Goal: Task Accomplishment & Management: Manage account settings

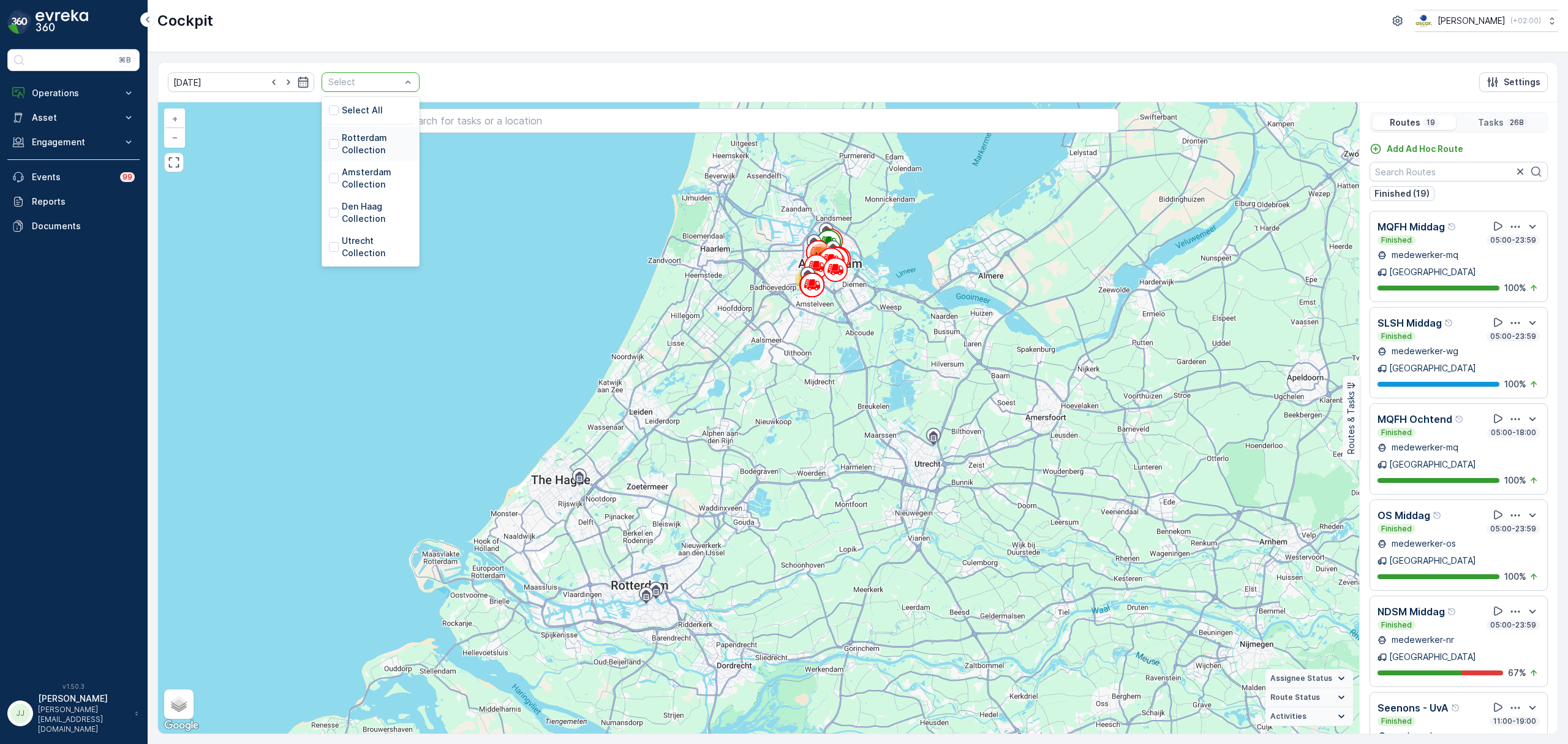
click at [363, 141] on p "Rotterdam Collection" at bounding box center [377, 144] width 70 height 25
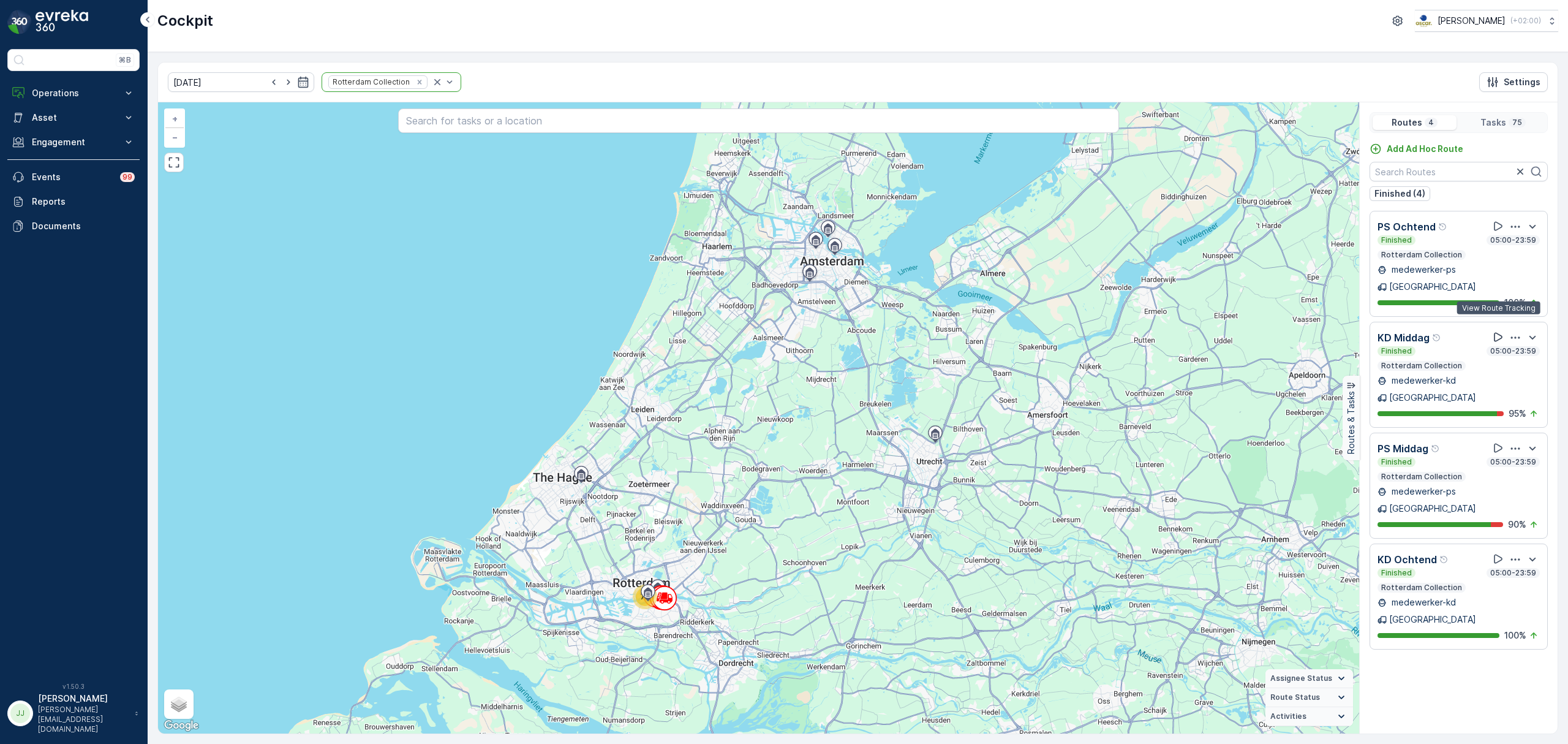
click at [1492, 331] on icon at bounding box center [1498, 337] width 12 height 12
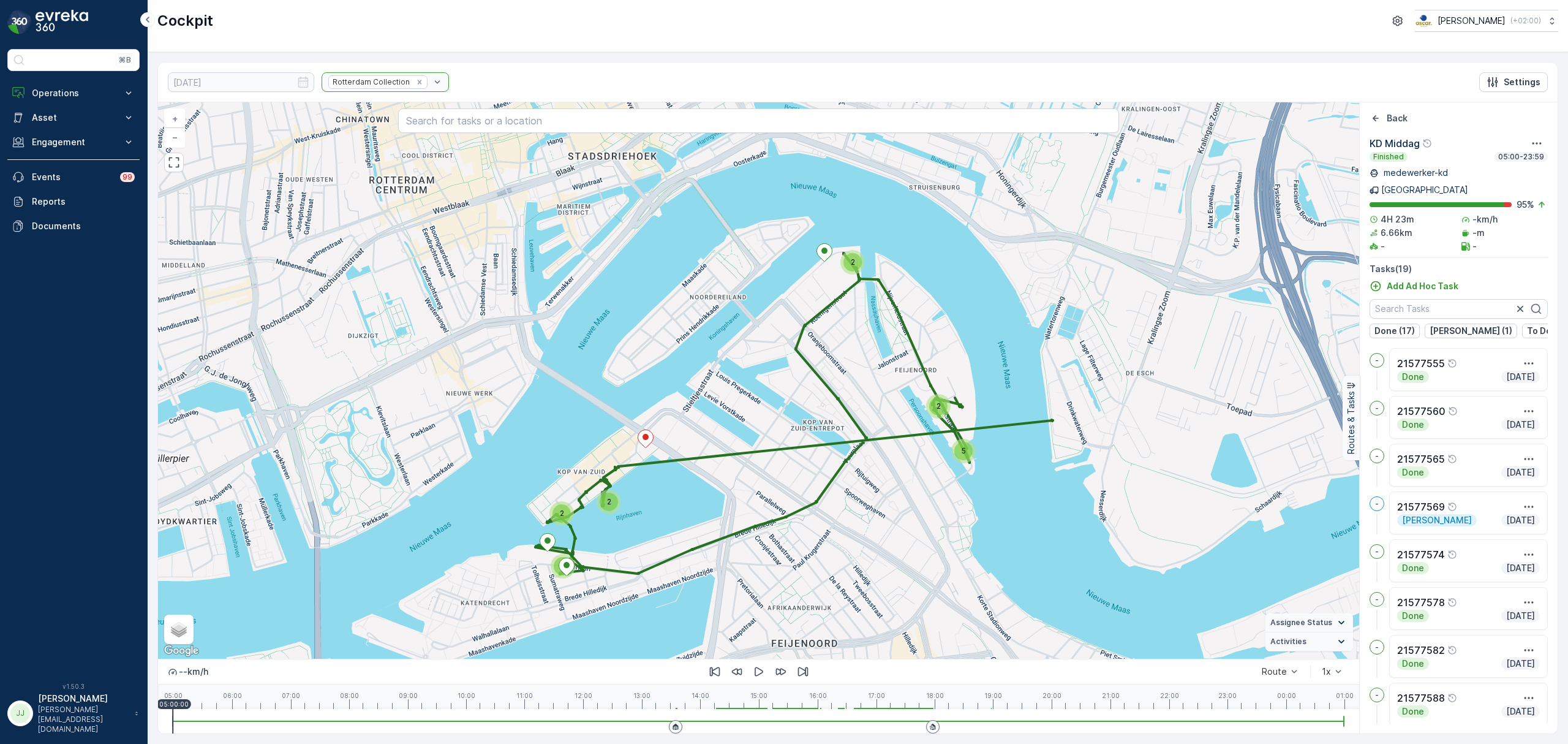
click at [606, 504] on div "2" at bounding box center [609, 502] width 18 height 18
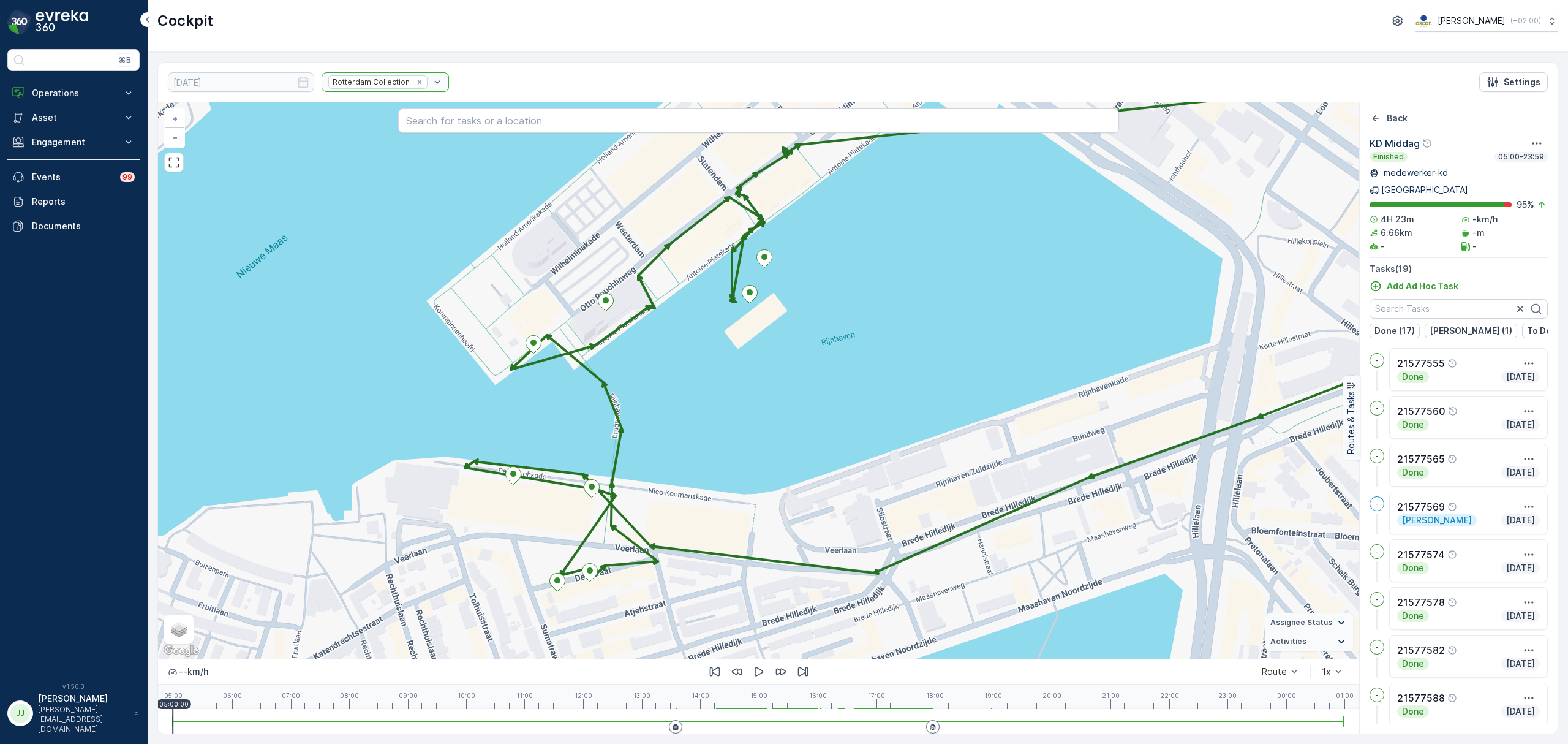
drag, startPoint x: 766, startPoint y: 476, endPoint x: 765, endPoint y: 422, distance: 54.0
click at [765, 422] on div "2 4 + − Satellite Roadmap Terrain Hybrid Leaflet Keyboard shortcuts Map Data Ma…" at bounding box center [758, 380] width 1201 height 557
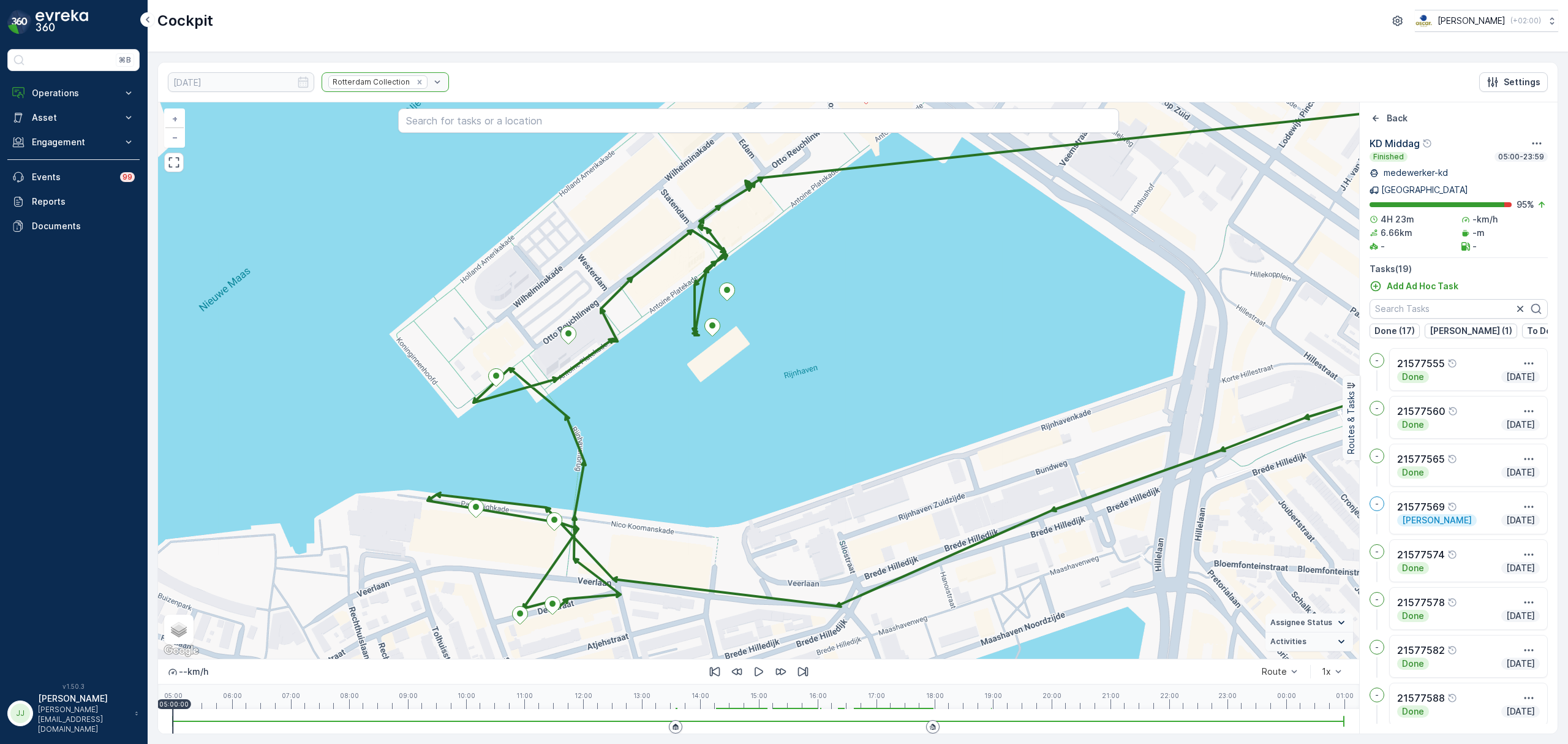
click at [600, 476] on div "2 4 + − Satellite Roadmap Terrain Hybrid Leaflet Keyboard shortcuts Map Data Ma…" at bounding box center [758, 380] width 1201 height 557
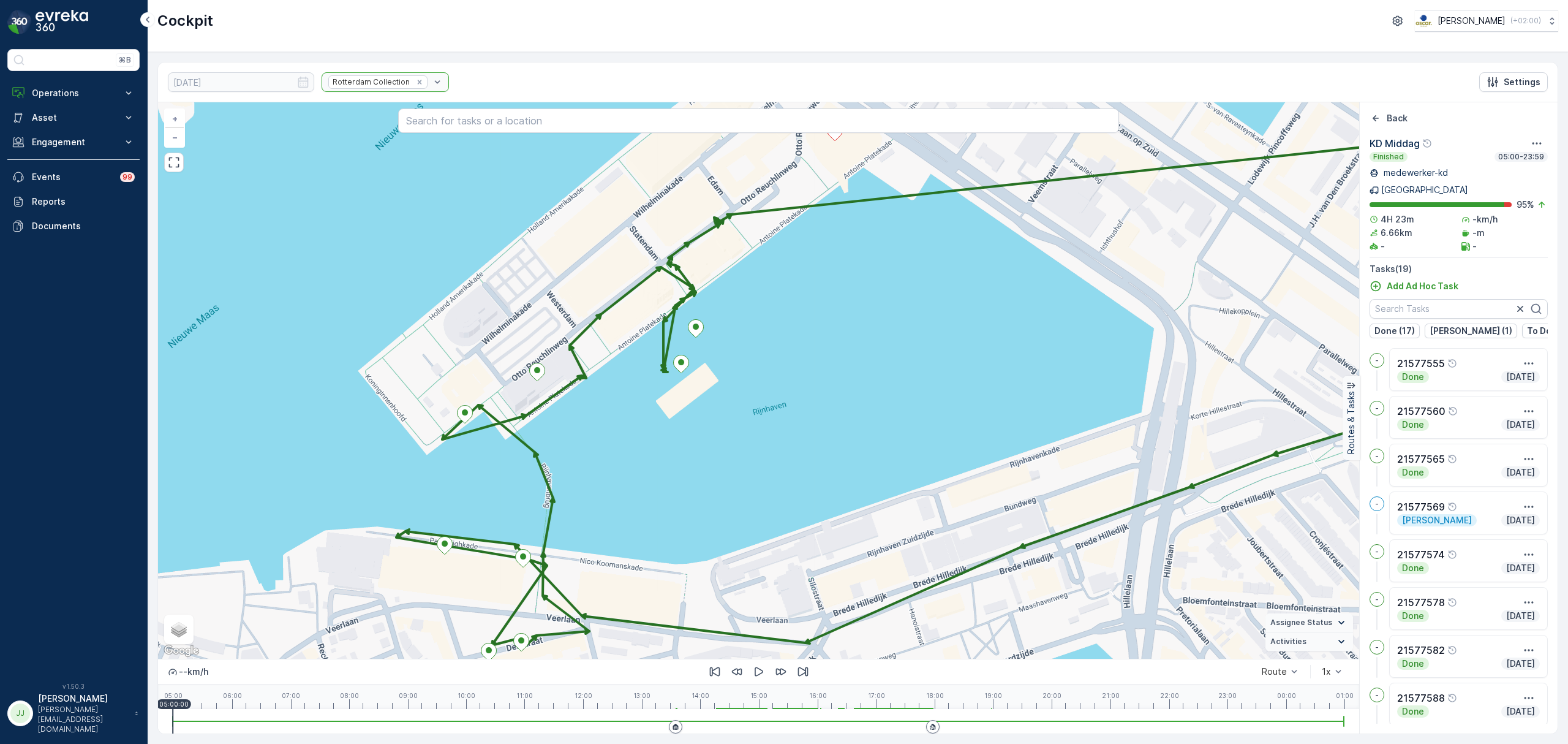
drag, startPoint x: 697, startPoint y: 493, endPoint x: 686, endPoint y: 505, distance: 16.3
click at [686, 505] on div "2 4 + − Satellite Roadmap Terrain Hybrid Leaflet Keyboard shortcuts Map Data Ma…" at bounding box center [758, 380] width 1201 height 557
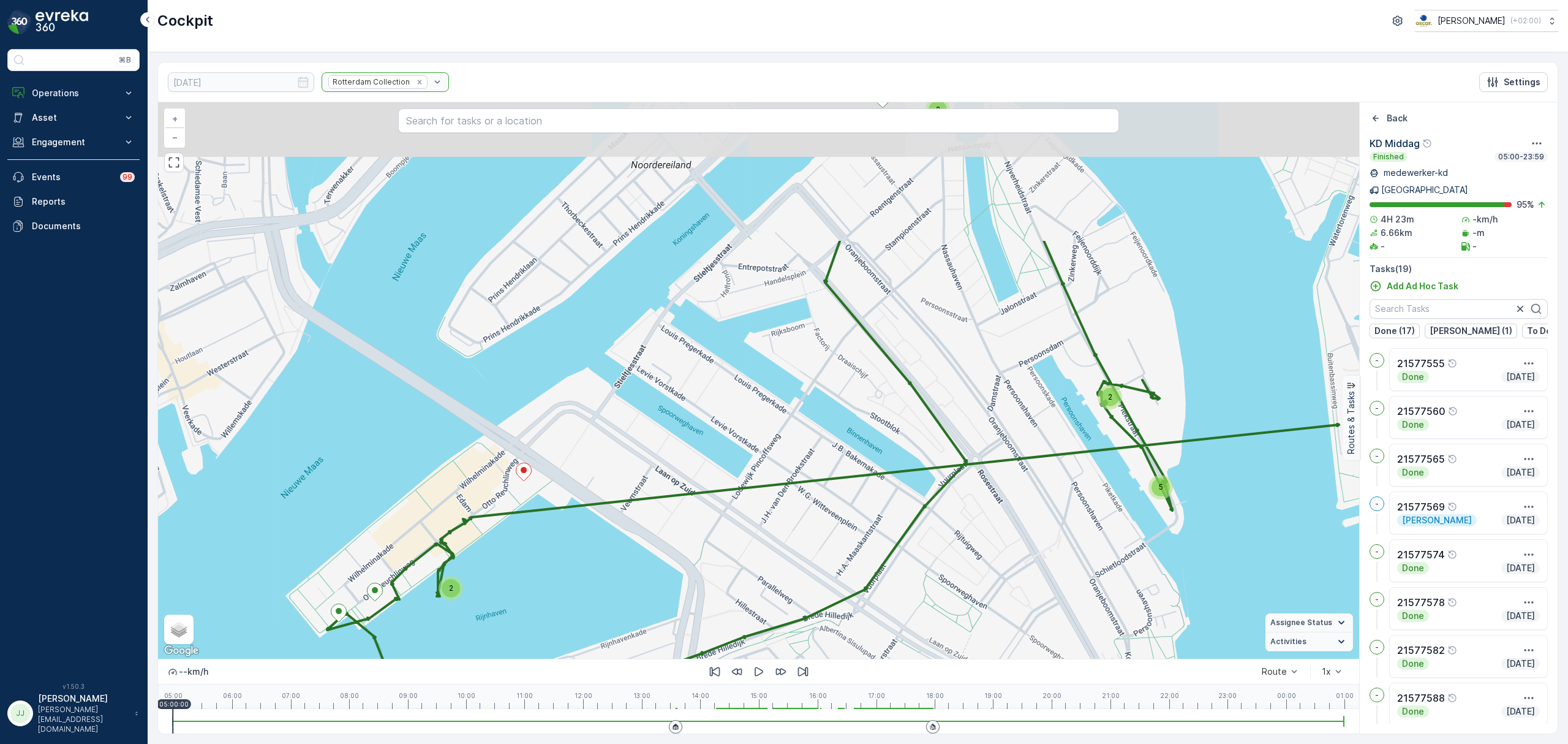
drag, startPoint x: 545, startPoint y: 405, endPoint x: 434, endPoint y: 599, distance: 223.5
click at [434, 599] on div "2 2 5 2 + − Satellite Roadmap Terrain Hybrid Leaflet Keyboard shortcuts Map Dat…" at bounding box center [758, 380] width 1201 height 557
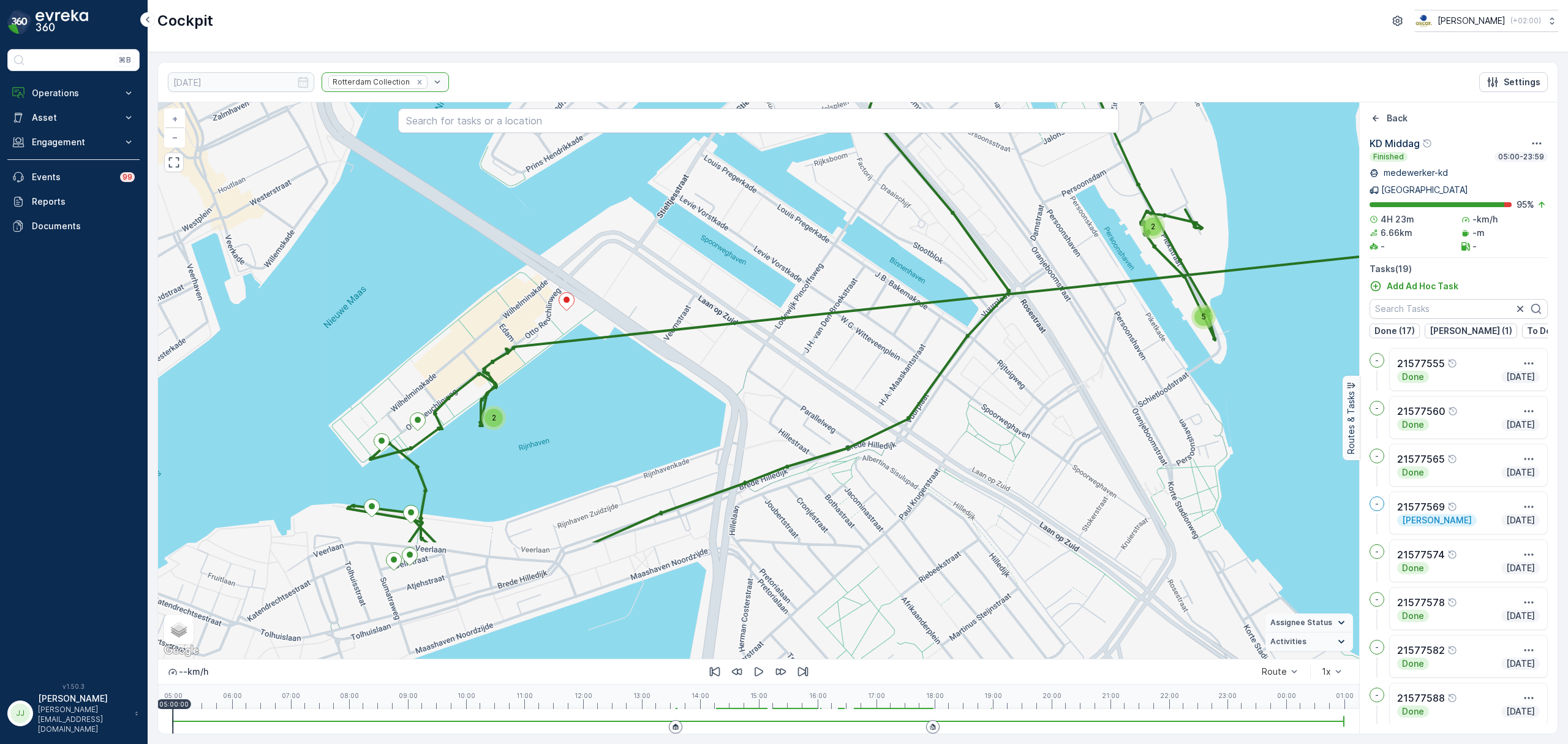
drag, startPoint x: 593, startPoint y: 345, endPoint x: 625, endPoint y: 234, distance: 115.5
click at [625, 234] on div "2 2 5 2 + − Satellite Roadmap Terrain Hybrid Leaflet Keyboard shortcuts Map Dat…" at bounding box center [758, 380] width 1201 height 557
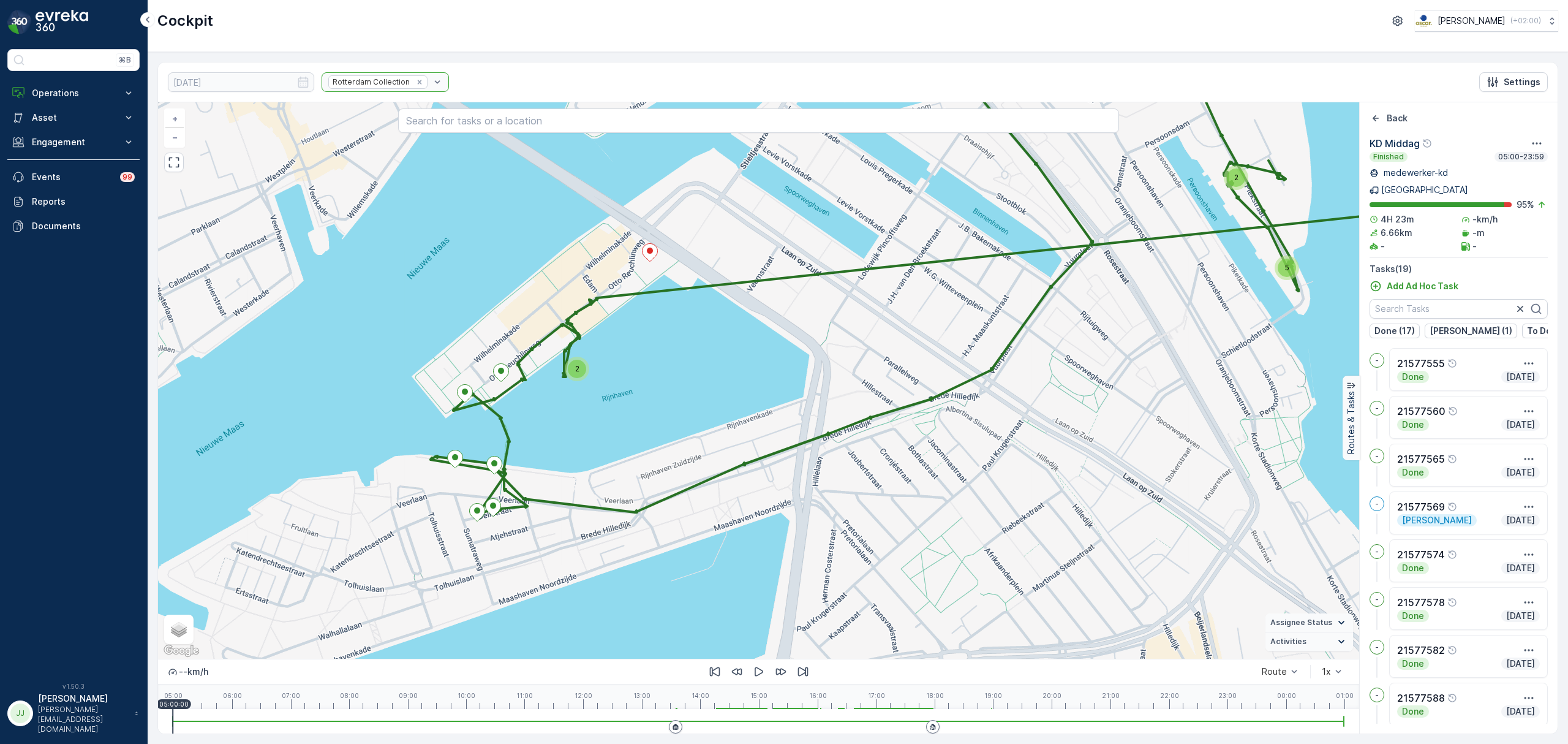
drag, startPoint x: 562, startPoint y: 369, endPoint x: 632, endPoint y: 363, distance: 70.3
click at [632, 363] on div "2 2 5 2 + − Satellite Roadmap Terrain Hybrid Leaflet Keyboard shortcuts Map Dat…" at bounding box center [758, 380] width 1201 height 557
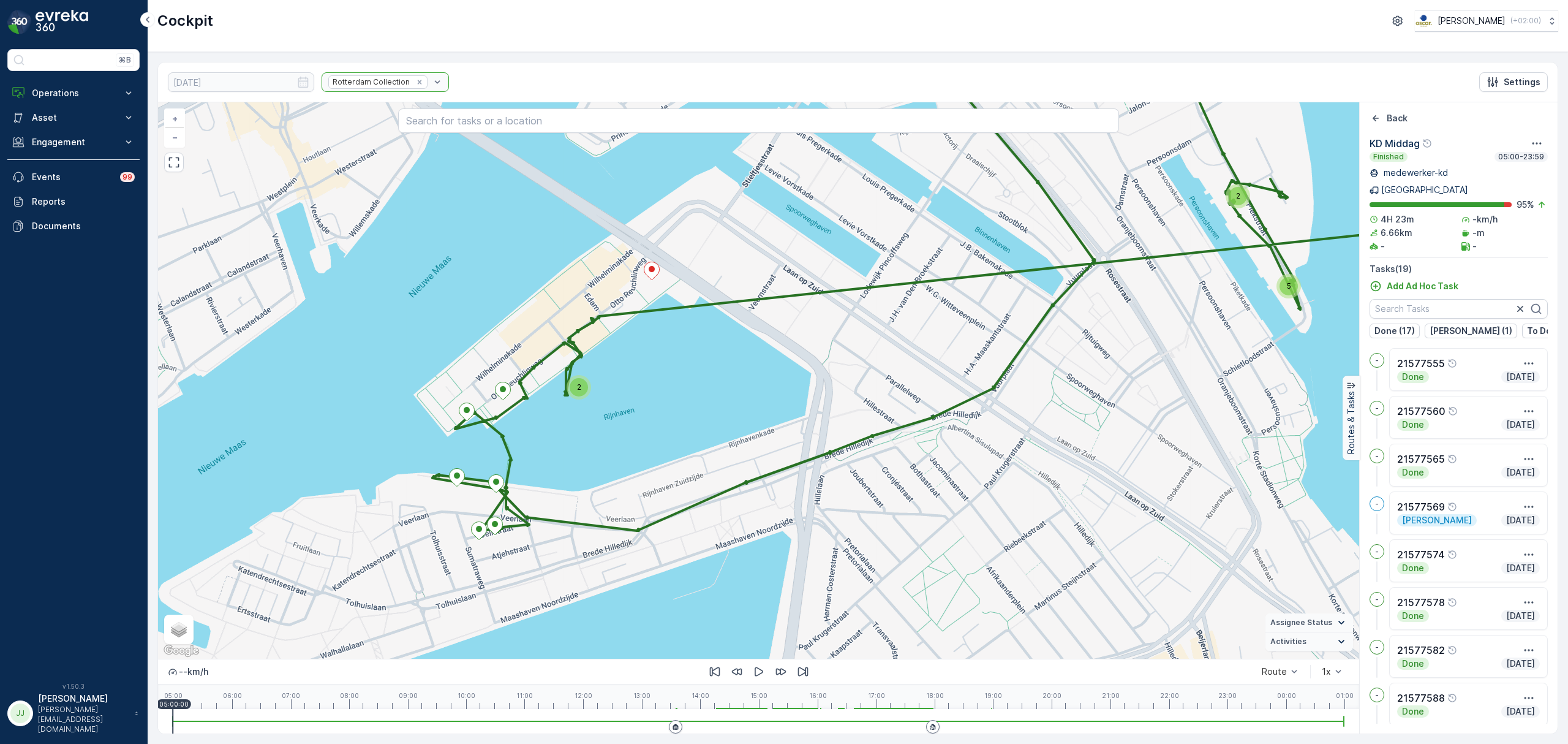
drag, startPoint x: 721, startPoint y: 305, endPoint x: 720, endPoint y: 357, distance: 52.0
click at [720, 357] on icon at bounding box center [949, 210] width 1034 height 643
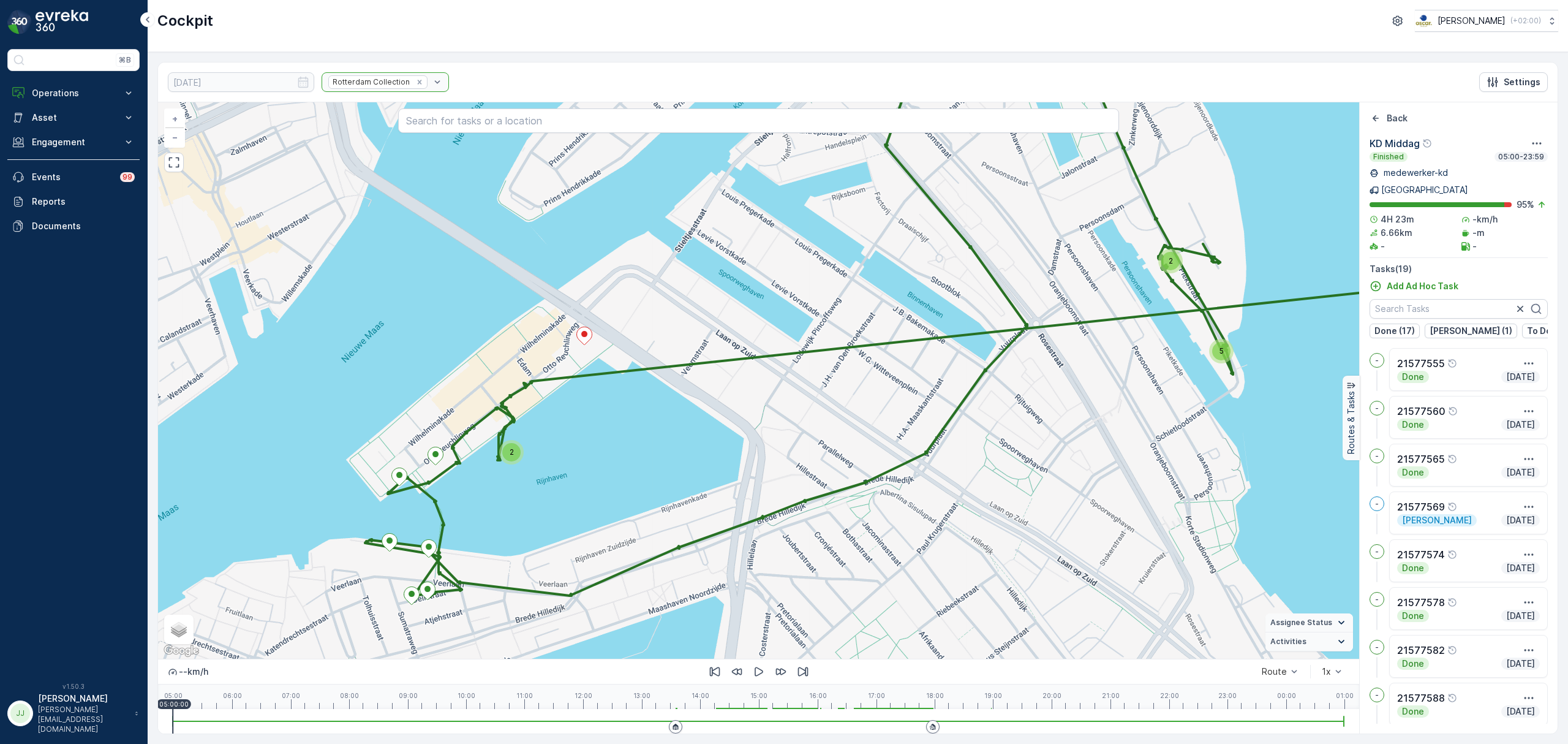
drag, startPoint x: 818, startPoint y: 300, endPoint x: 752, endPoint y: 314, distance: 67.5
click at [752, 314] on div "2 2 5 2 + − Satellite Roadmap Terrain Hybrid Leaflet Keyboard shortcuts Map Dat…" at bounding box center [758, 380] width 1201 height 557
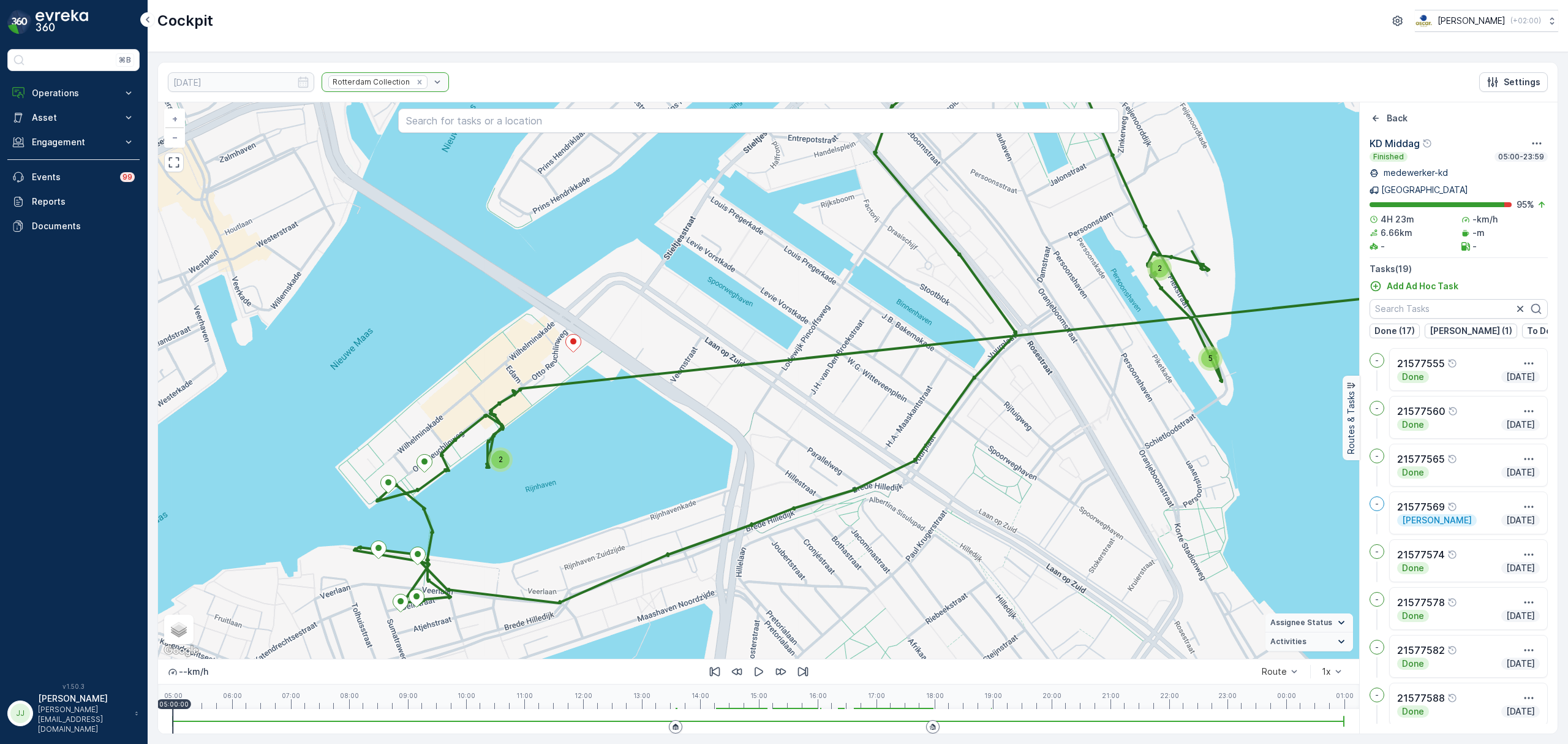
drag, startPoint x: 1073, startPoint y: 282, endPoint x: 1001, endPoint y: 326, distance: 84.4
click at [995, 327] on div "2 2 5 2 + − Satellite Roadmap Terrain Hybrid Leaflet Keyboard shortcuts Map Dat…" at bounding box center [758, 380] width 1201 height 557
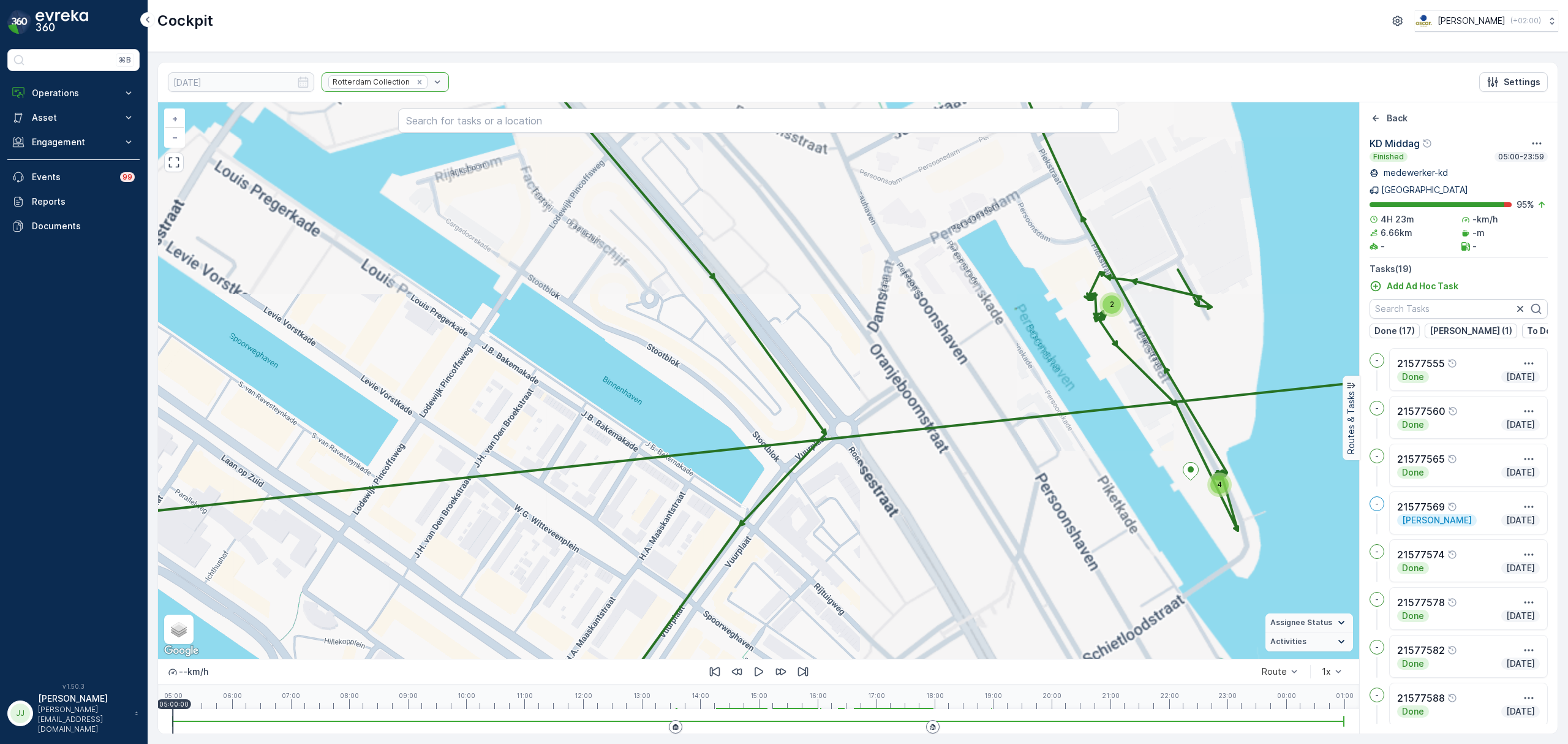
click at [964, 322] on div "2 5 2 2 4 + − Satellite Roadmap Terrain Hybrid Leaflet Keyboard shortcuts Map D…" at bounding box center [758, 380] width 1201 height 557
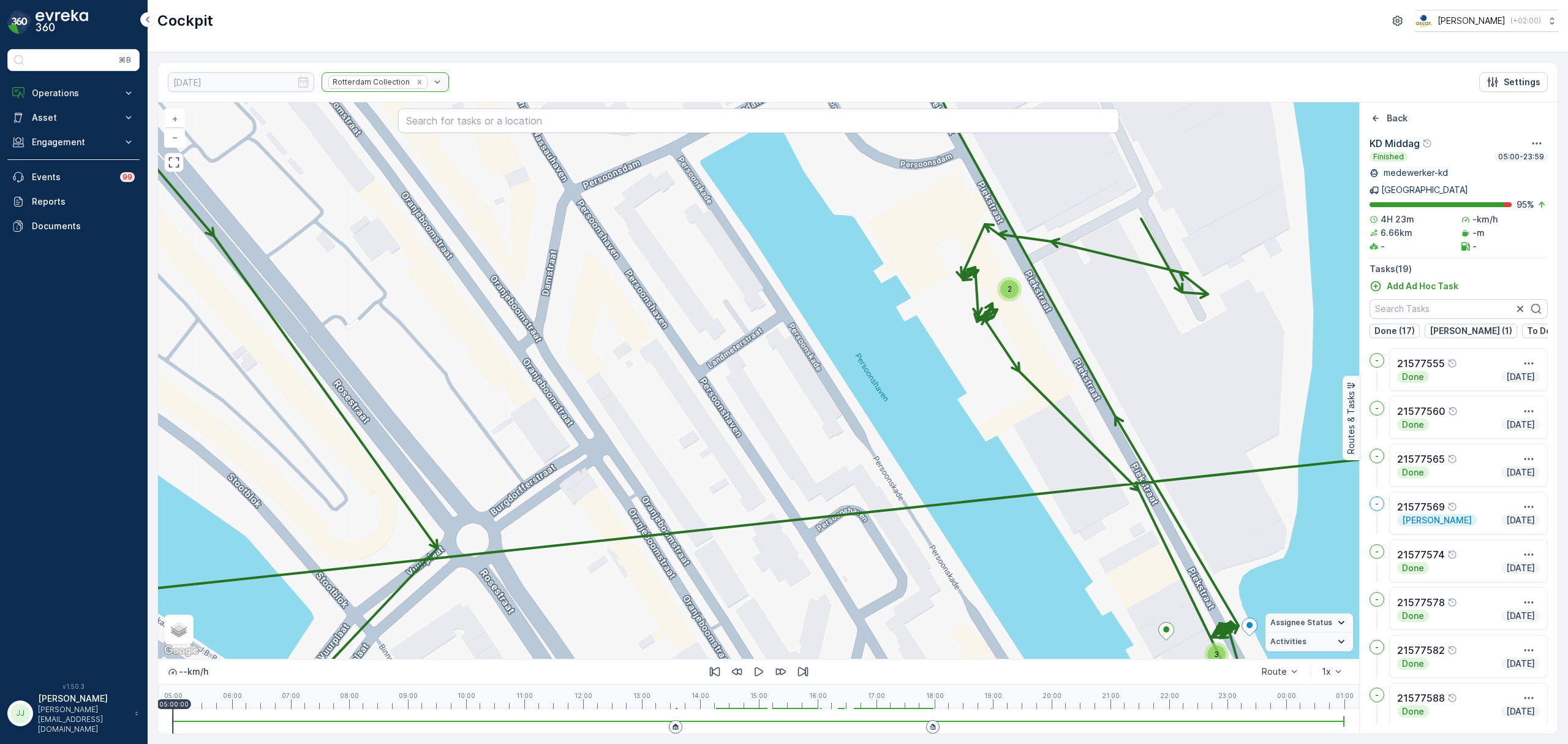
drag, startPoint x: 1050, startPoint y: 343, endPoint x: 924, endPoint y: 356, distance: 126.7
click at [924, 356] on div "2 3 + − Satellite Roadmap Terrain Hybrid Leaflet Keyboard shortcuts Map Data Ma…" at bounding box center [758, 380] width 1201 height 557
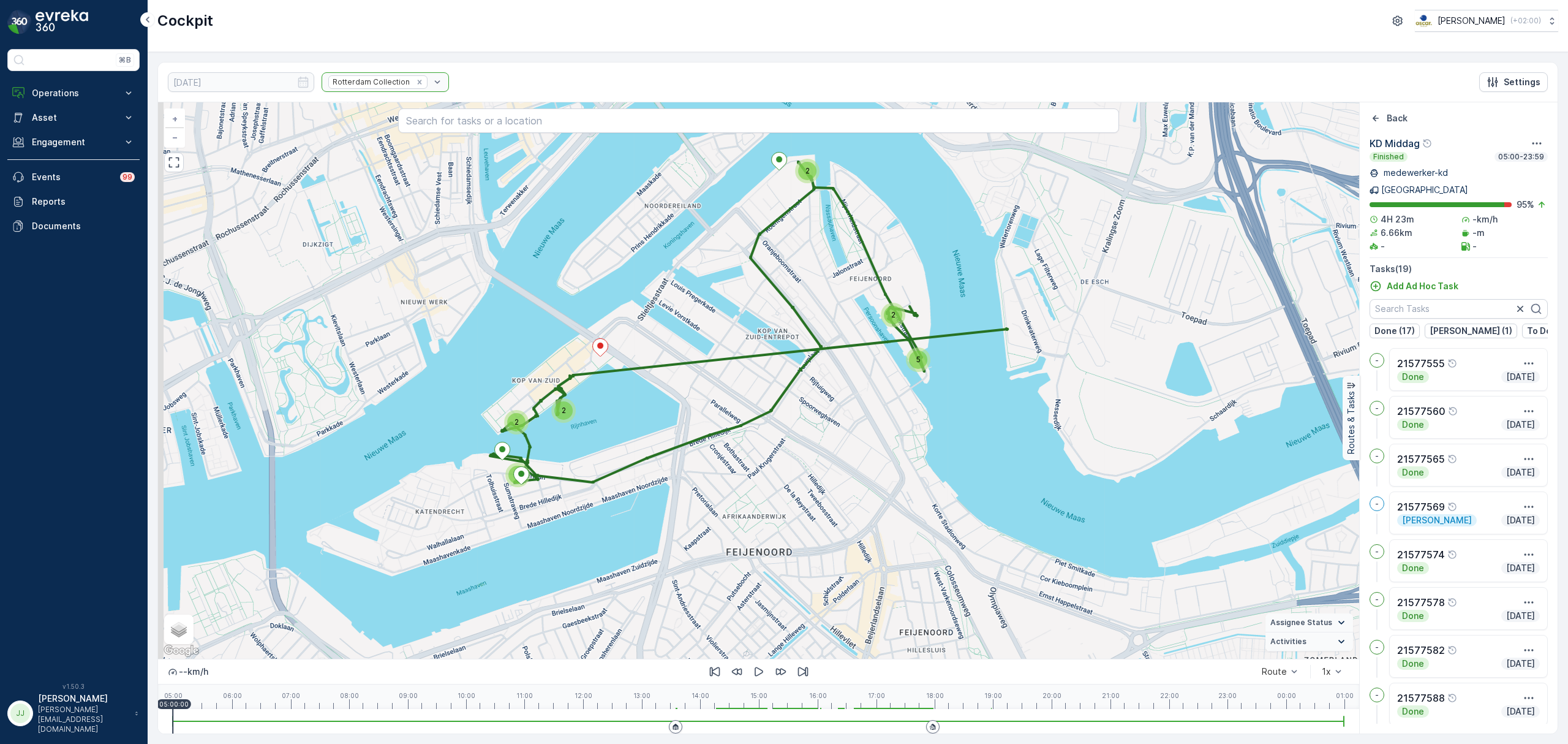
drag, startPoint x: 607, startPoint y: 316, endPoint x: 772, endPoint y: 321, distance: 165.1
click at [772, 321] on div "2 2 5 2 2 2 + − Satellite Roadmap Terrain Hybrid Leaflet Keyboard shortcuts Map…" at bounding box center [758, 380] width 1201 height 557
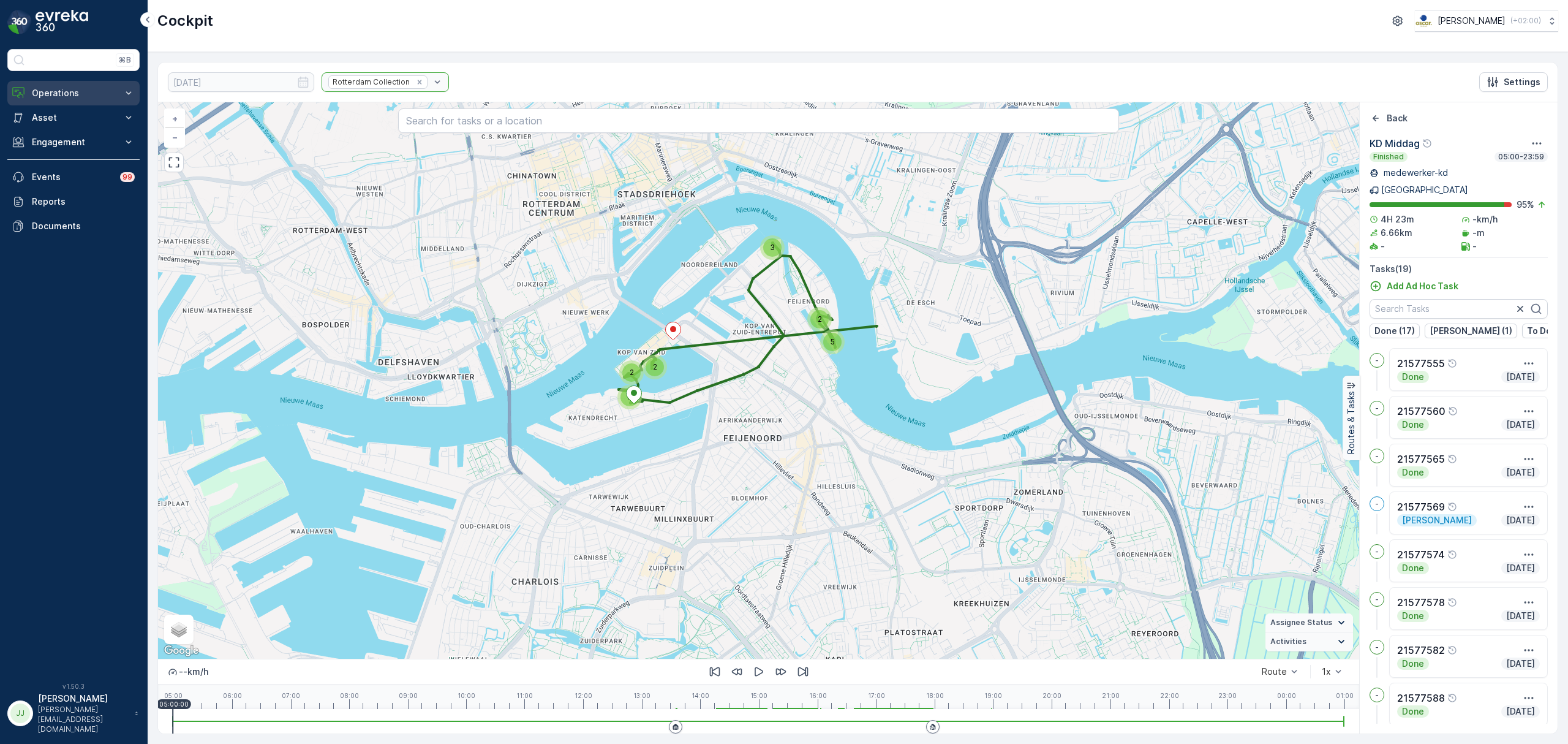
click at [89, 105] on button "Operations" at bounding box center [73, 93] width 132 height 25
click at [86, 131] on link "Planning" at bounding box center [83, 131] width 113 height 17
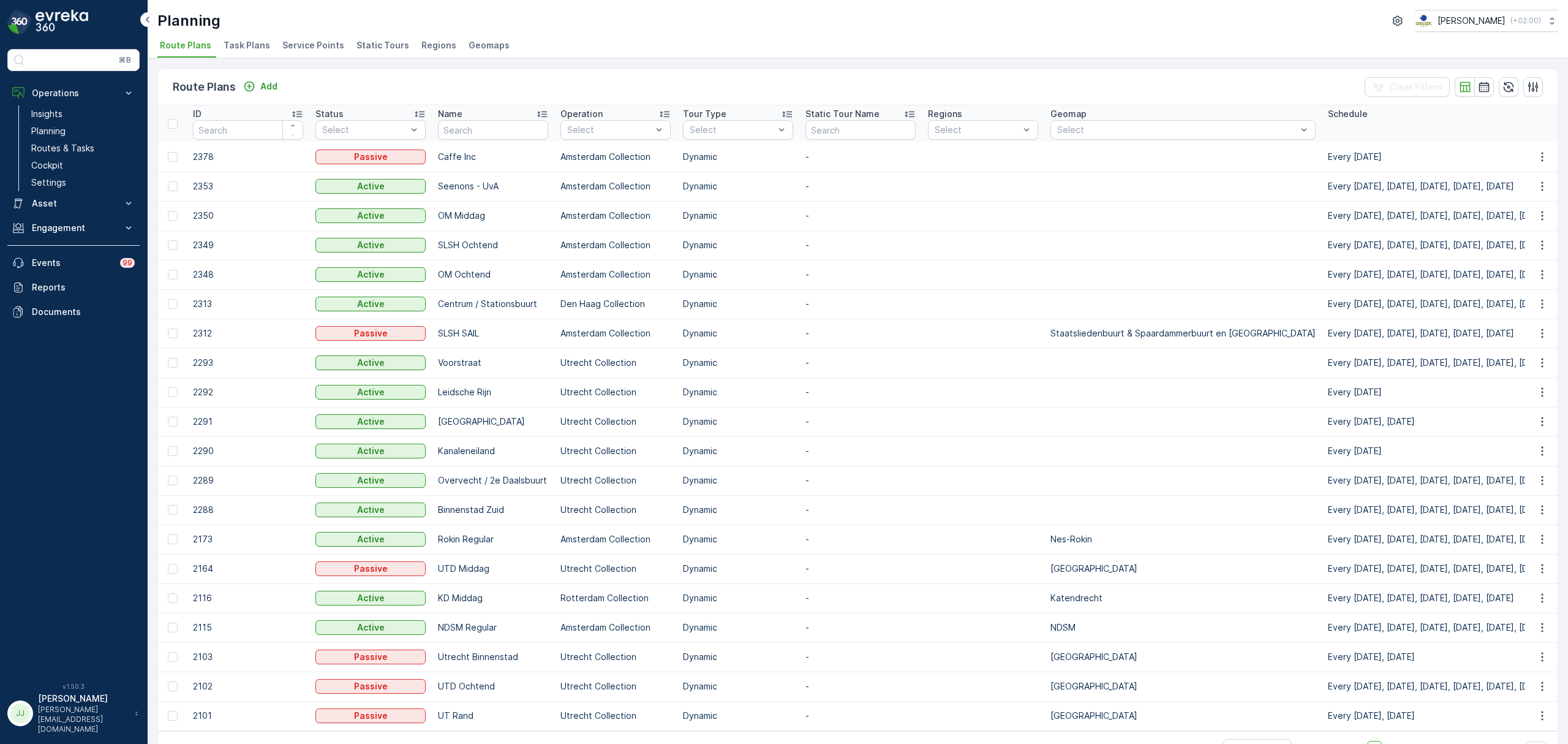
click at [255, 45] on span "Task Plans" at bounding box center [247, 46] width 47 height 12
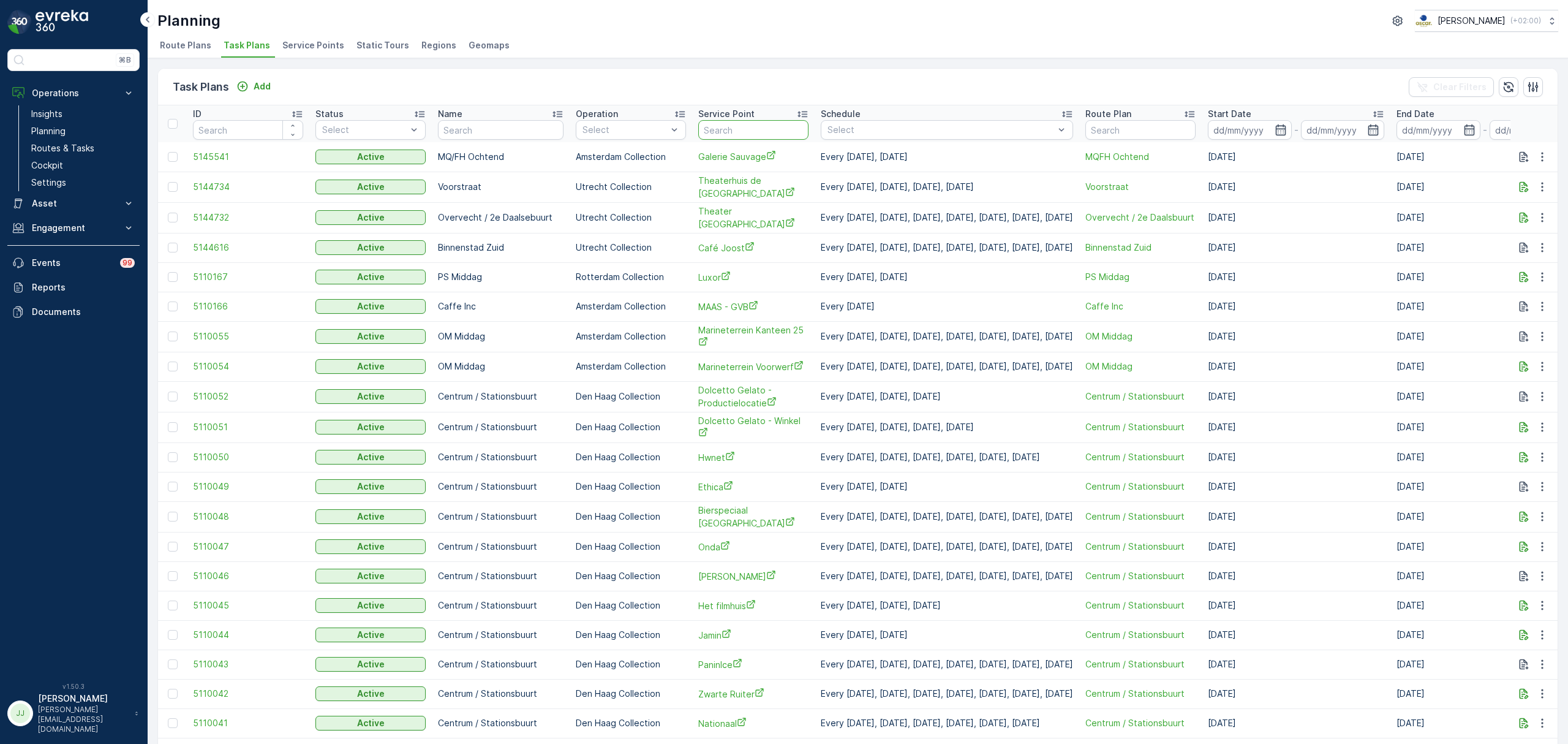
click at [709, 128] on input "text" at bounding box center [753, 130] width 110 height 20
type input "t"
type input "luxor"
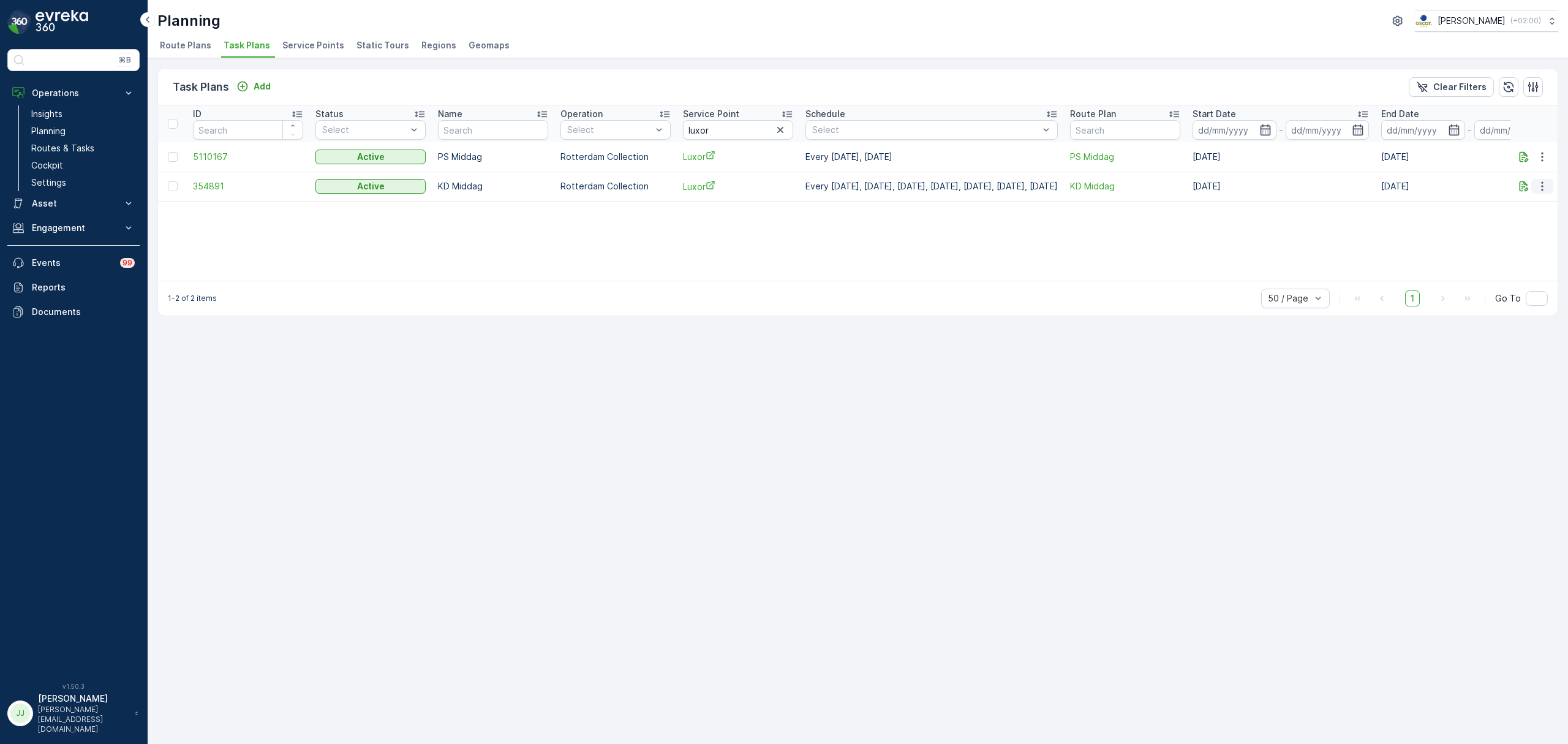
click at [1536, 187] on icon "button" at bounding box center [1542, 186] width 12 height 12
click at [1522, 221] on span "Edit Task Plan" at bounding box center [1521, 222] width 57 height 12
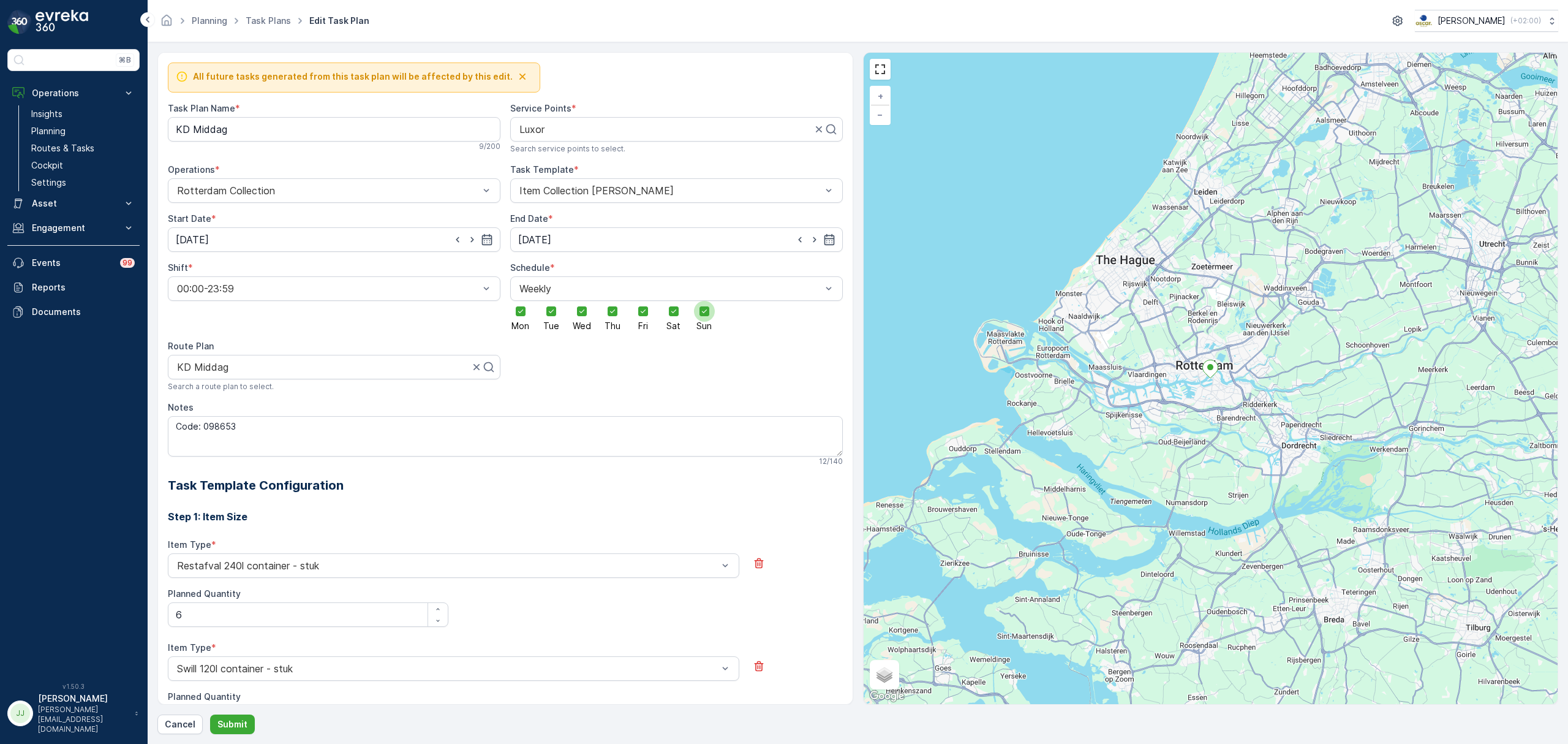
click at [707, 329] on span "Sun" at bounding box center [704, 326] width 15 height 9
click at [704, 301] on input "Sun" at bounding box center [704, 301] width 0 height 0
click at [676, 314] on icon at bounding box center [674, 311] width 9 height 9
click at [674, 301] on input "Sat" at bounding box center [674, 301] width 0 height 0
click at [223, 719] on p "Submit" at bounding box center [232, 724] width 30 height 12
